Goal: Task Accomplishment & Management: Use online tool/utility

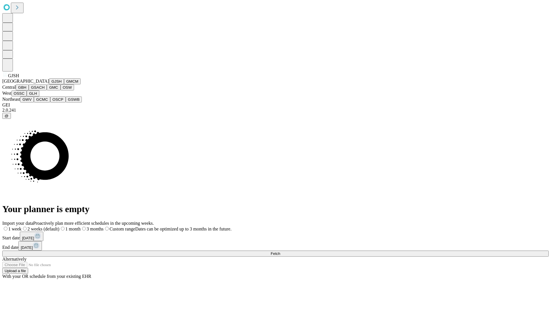
click at [49, 84] on button "GJSH" at bounding box center [56, 81] width 15 height 6
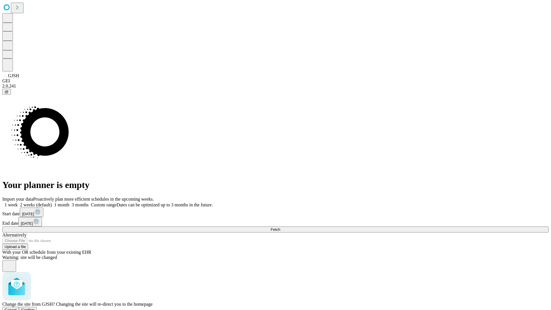
click at [35, 308] on span "Confirm" at bounding box center [27, 310] width 13 height 4
click at [52, 202] on label "2 weeks (default)" at bounding box center [35, 204] width 34 height 5
click at [280, 227] on span "Fetch" at bounding box center [275, 229] width 9 height 4
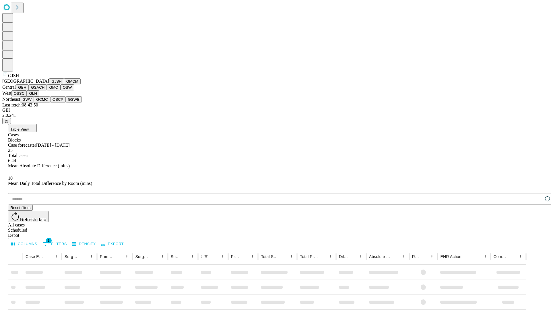
click at [64, 84] on button "GMCM" at bounding box center [72, 81] width 17 height 6
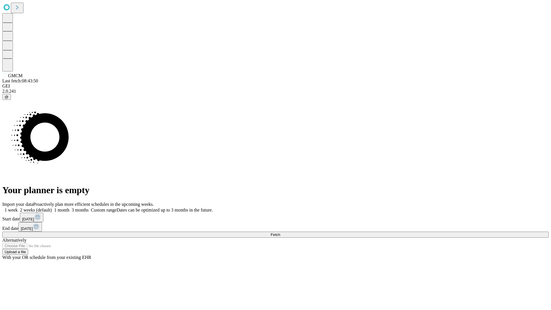
click at [52, 207] on label "2 weeks (default)" at bounding box center [35, 209] width 34 height 5
click at [280, 232] on span "Fetch" at bounding box center [275, 234] width 9 height 4
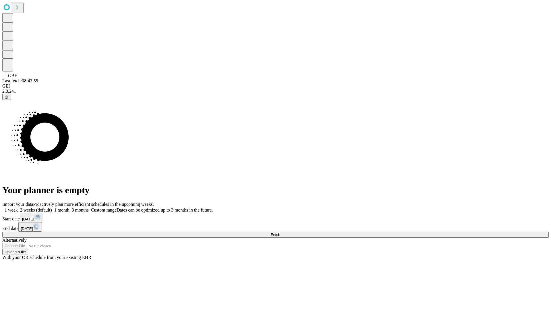
click at [52, 207] on label "2 weeks (default)" at bounding box center [35, 209] width 34 height 5
click at [280, 232] on span "Fetch" at bounding box center [275, 234] width 9 height 4
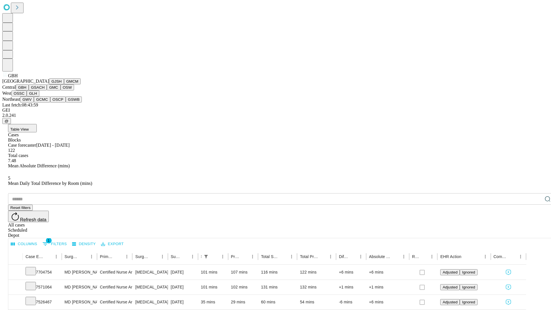
click at [44, 90] on button "GSACH" at bounding box center [38, 87] width 18 height 6
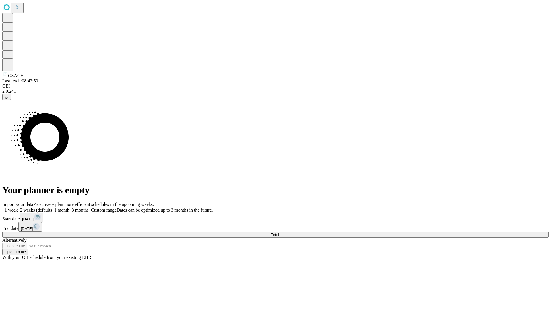
click at [52, 207] on label "2 weeks (default)" at bounding box center [35, 209] width 34 height 5
click at [280, 232] on span "Fetch" at bounding box center [275, 234] width 9 height 4
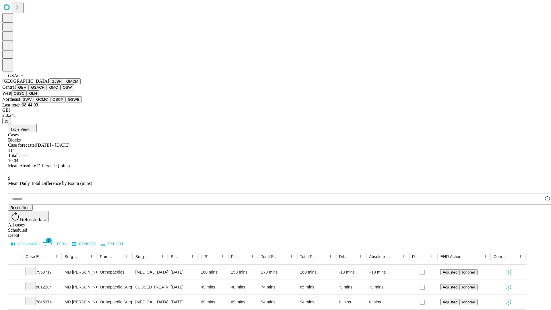
click at [47, 90] on button "GMC" at bounding box center [53, 87] width 13 height 6
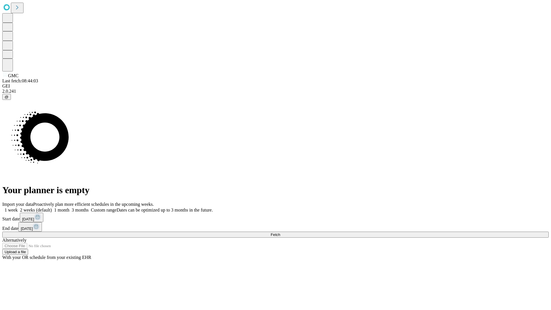
click at [52, 207] on label "2 weeks (default)" at bounding box center [35, 209] width 34 height 5
click at [280, 232] on span "Fetch" at bounding box center [275, 234] width 9 height 4
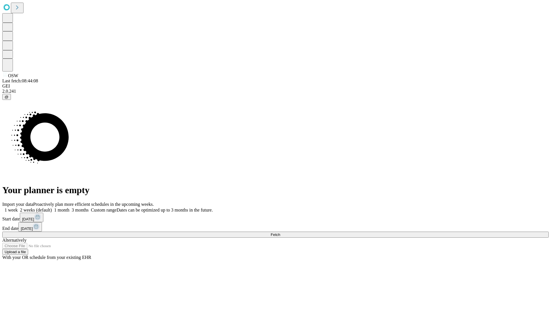
click at [280, 232] on span "Fetch" at bounding box center [275, 234] width 9 height 4
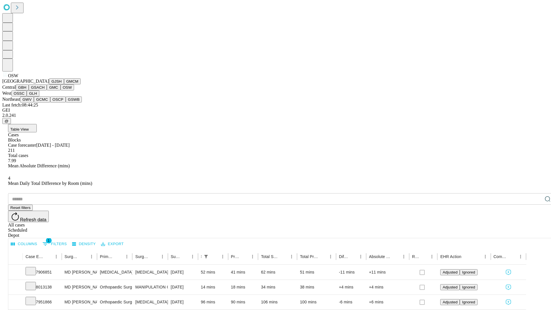
click at [27, 96] on button "OSSC" at bounding box center [18, 93] width 15 height 6
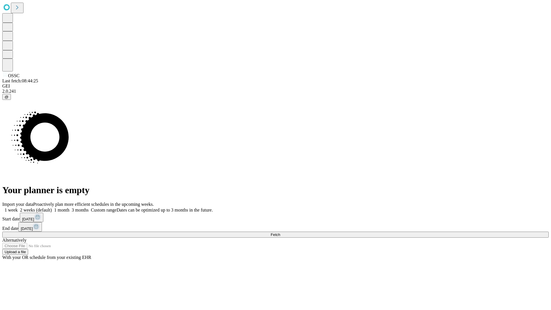
click at [52, 207] on label "2 weeks (default)" at bounding box center [35, 209] width 34 height 5
click at [280, 232] on span "Fetch" at bounding box center [275, 234] width 9 height 4
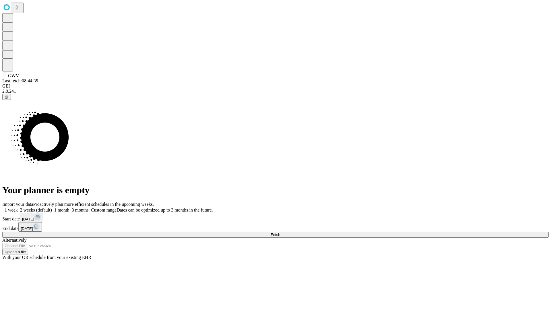
click at [52, 207] on label "2 weeks (default)" at bounding box center [35, 209] width 34 height 5
click at [280, 232] on span "Fetch" at bounding box center [275, 234] width 9 height 4
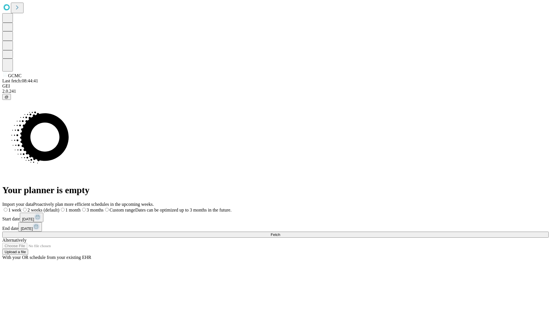
click at [280, 232] on span "Fetch" at bounding box center [275, 234] width 9 height 4
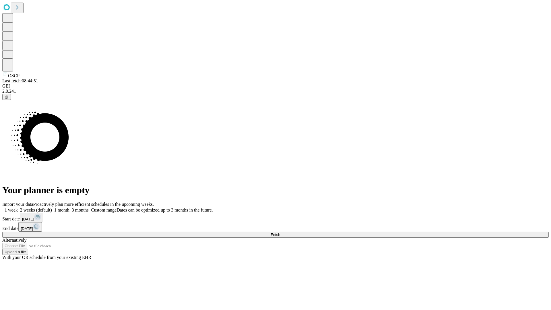
click at [52, 207] on label "2 weeks (default)" at bounding box center [35, 209] width 34 height 5
click at [280, 232] on span "Fetch" at bounding box center [275, 234] width 9 height 4
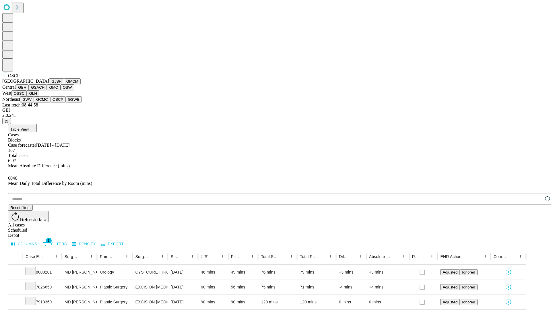
click at [66, 102] on button "GSWB" at bounding box center [74, 99] width 16 height 6
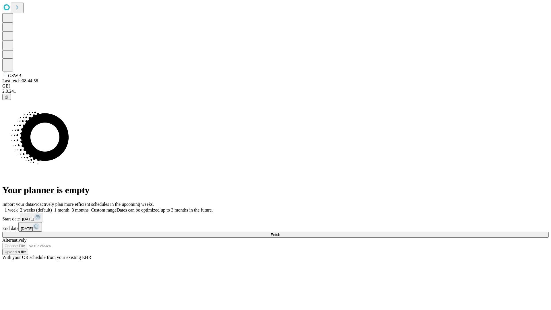
click at [52, 207] on label "2 weeks (default)" at bounding box center [35, 209] width 34 height 5
click at [280, 232] on span "Fetch" at bounding box center [275, 234] width 9 height 4
